Goal: Transaction & Acquisition: Purchase product/service

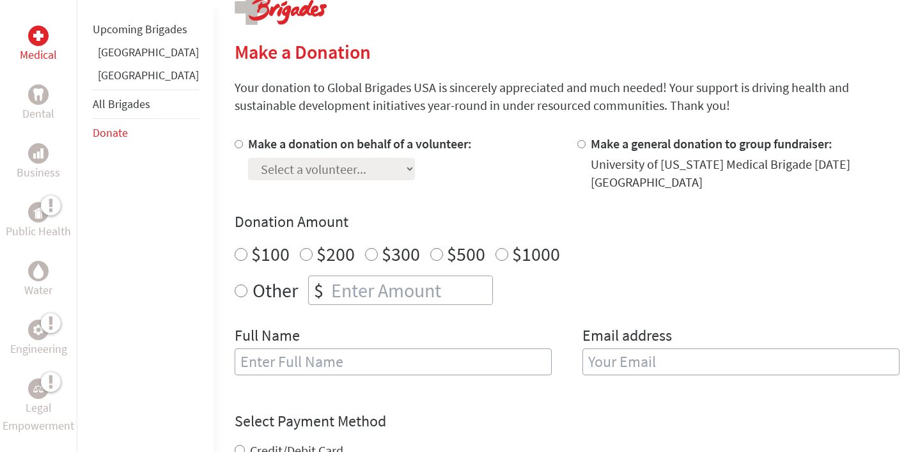
scroll to position [279, 0]
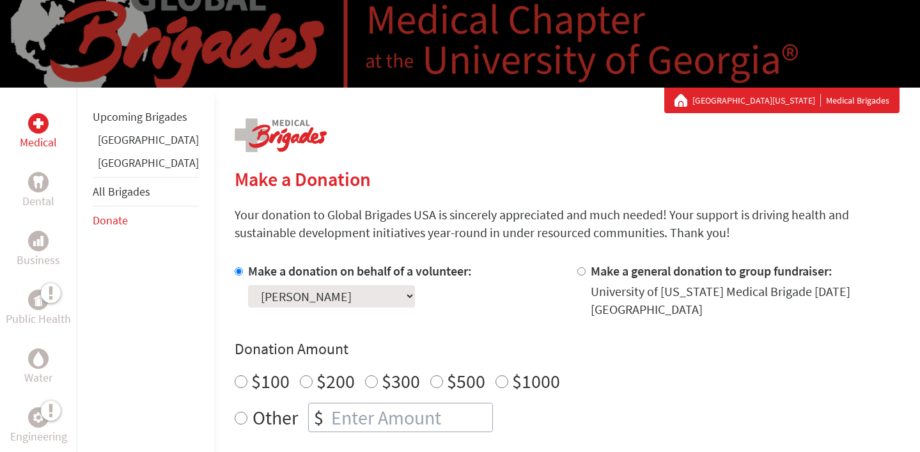
scroll to position [203, 0]
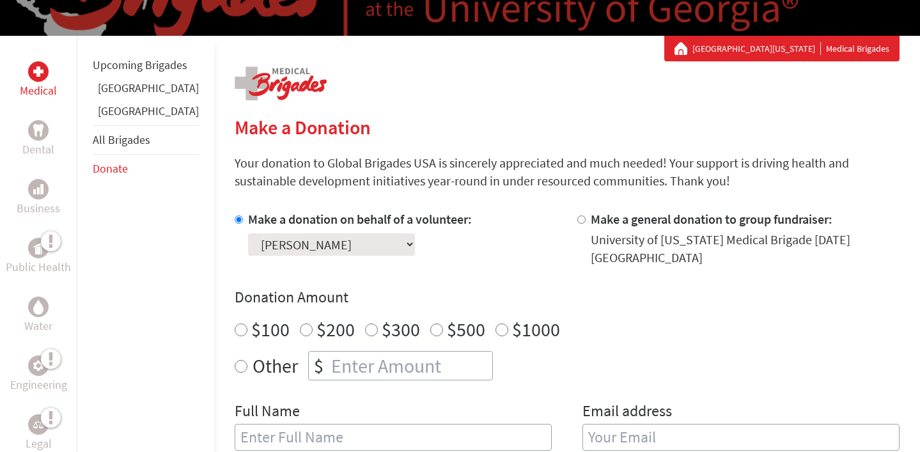
click at [352, 195] on section "Make a Donation Your donation to Global Brigades USA is sincerely appreciated a…" at bounding box center [567, 445] width 665 height 659
click at [516, 143] on section "Make a Donation Your donation to Global Brigades USA is sincerely appreciated a…" at bounding box center [567, 445] width 665 height 659
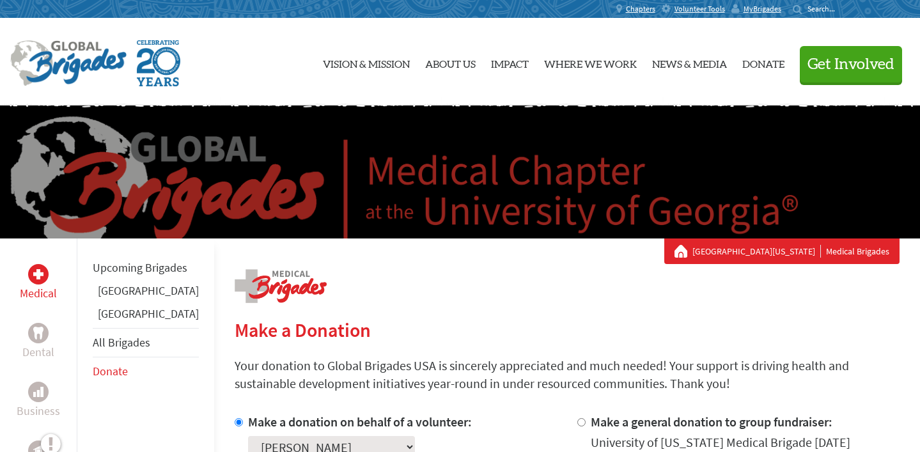
scroll to position [83, 0]
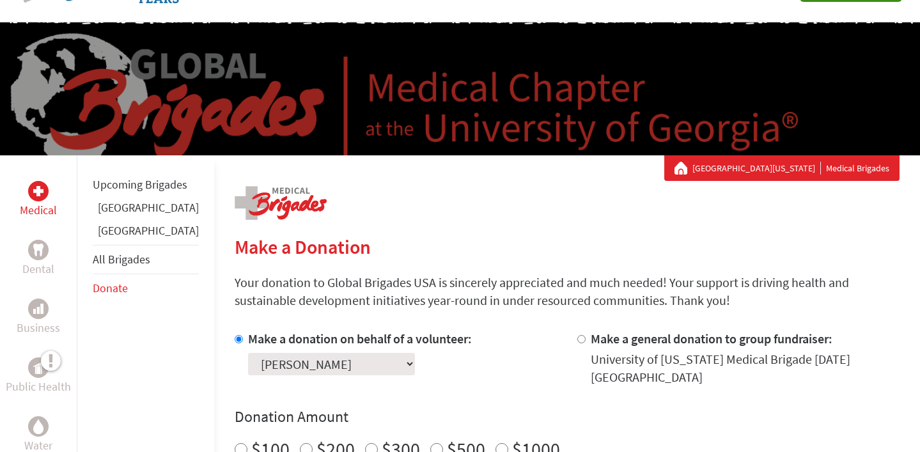
click at [265, 368] on select "Select a volunteer... Adam Jordan Bella Finta Brigitte McNulty Caitlin Bossle C…" at bounding box center [331, 364] width 167 height 22
select select "C0099703-675E-11F0-B8AC-42010A400003"
click at [248, 353] on select "Select a volunteer... Adam Jordan Bella Finta Brigitte McNulty Caitlin Bossle C…" at bounding box center [331, 364] width 167 height 22
click at [433, 305] on p "Your donation to Global Brigades USA is sincerely appreciated and much needed! …" at bounding box center [567, 292] width 665 height 36
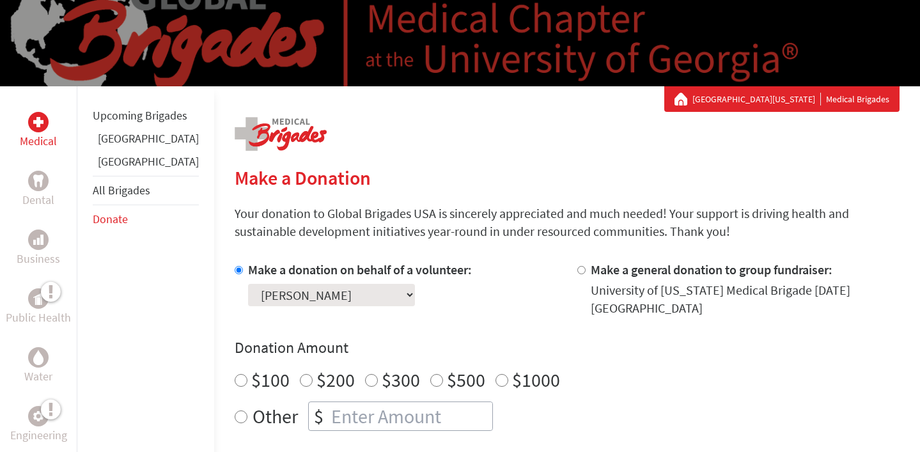
click at [324, 293] on select "Select a volunteer... Adam Jordan Bella Finta Brigitte McNulty Caitlin Bossle C…" at bounding box center [331, 295] width 167 height 22
select select "ABDC70DF-98FA-11ED-8C9E-42010A8A006C"
click at [248, 284] on select "Select a volunteer... Adam Jordan Bella Finta Brigitte McNulty Caitlin Bossle C…" at bounding box center [331, 295] width 167 height 22
click at [393, 301] on div "Select a volunteer... Adam Jordan Bella Finta Brigitte McNulty Caitlin Bossle C…" at bounding box center [360, 292] width 224 height 27
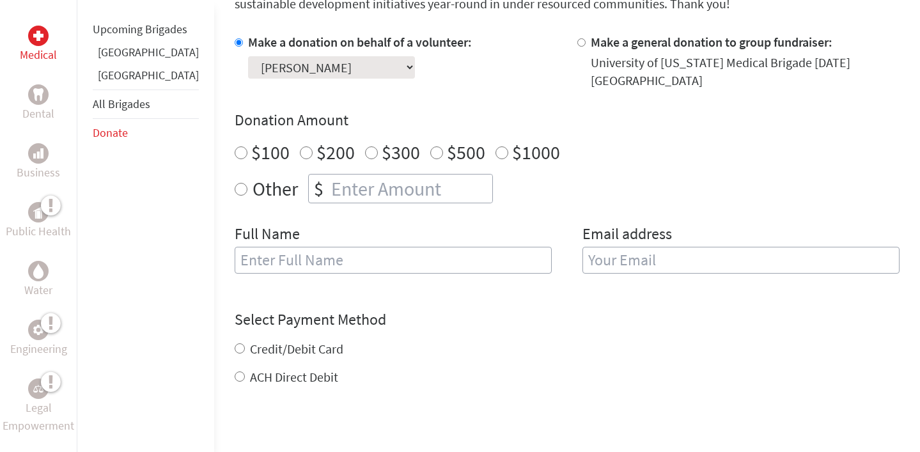
scroll to position [384, 0]
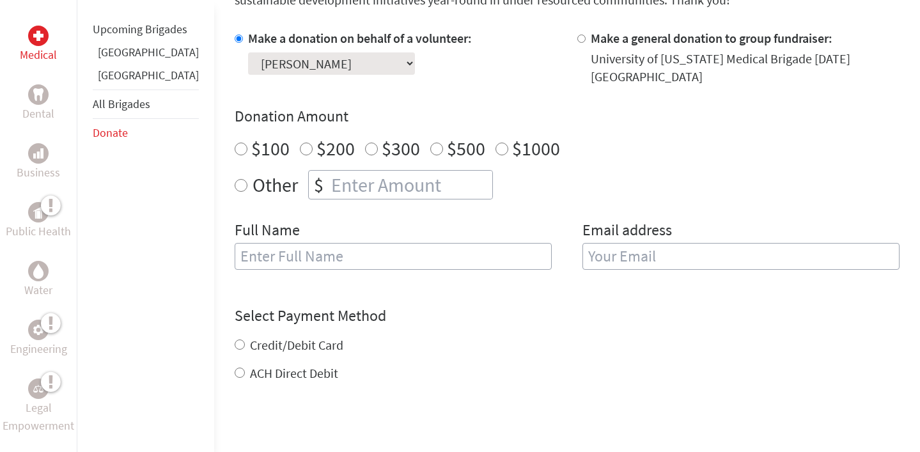
click at [393, 271] on div "Full Name" at bounding box center [393, 252] width 317 height 65
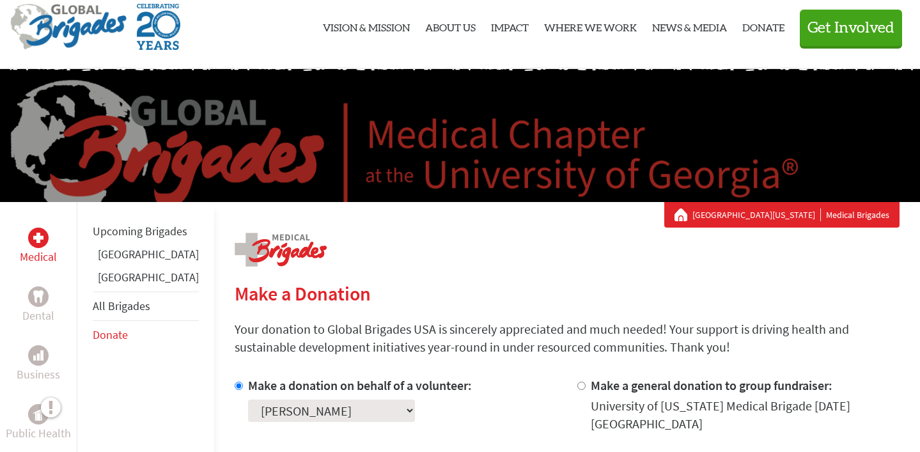
scroll to position [45, 0]
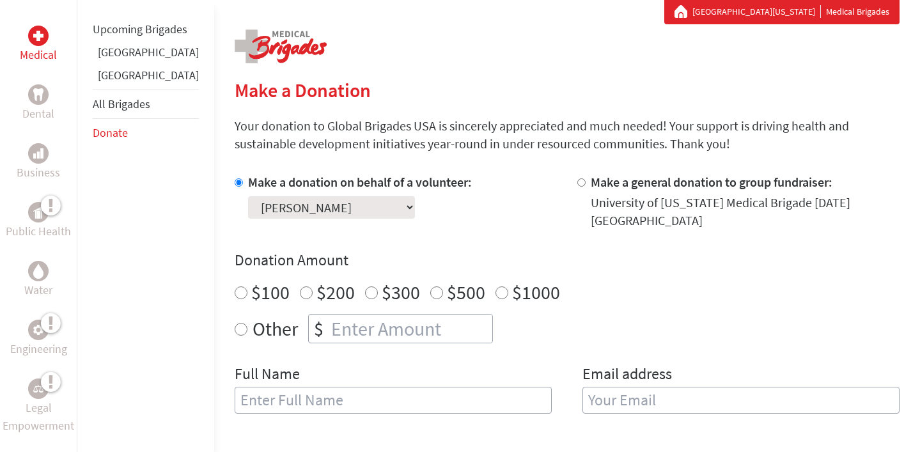
scroll to position [242, 0]
